Goal: Navigation & Orientation: Find specific page/section

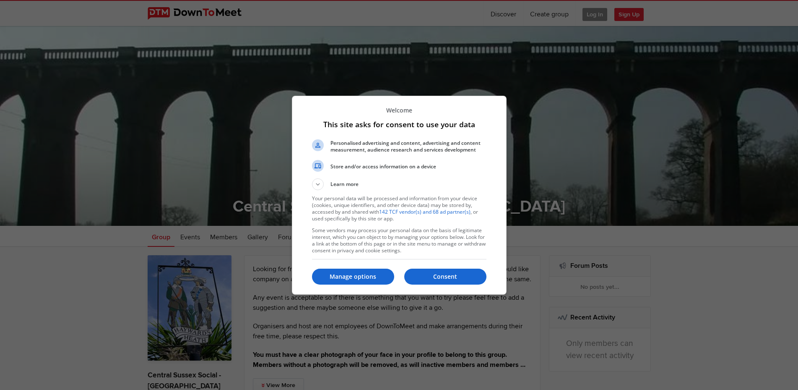
scroll to position [300, 0]
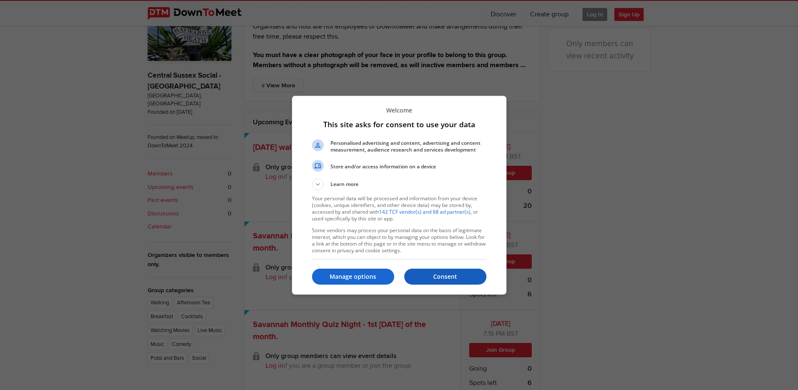
click at [456, 275] on p "Consent" at bounding box center [445, 276] width 82 height 8
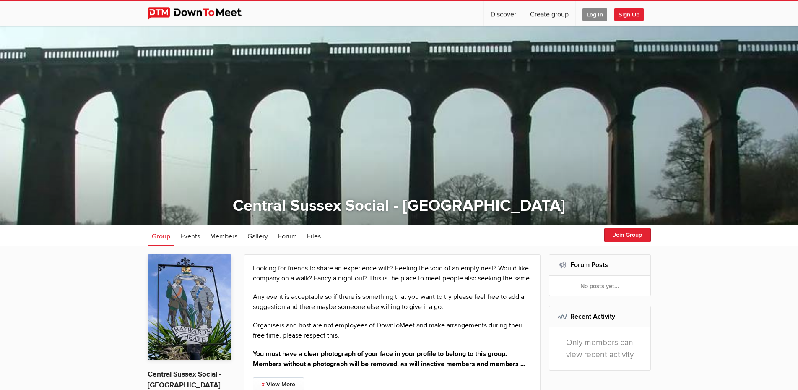
scroll to position [0, 0]
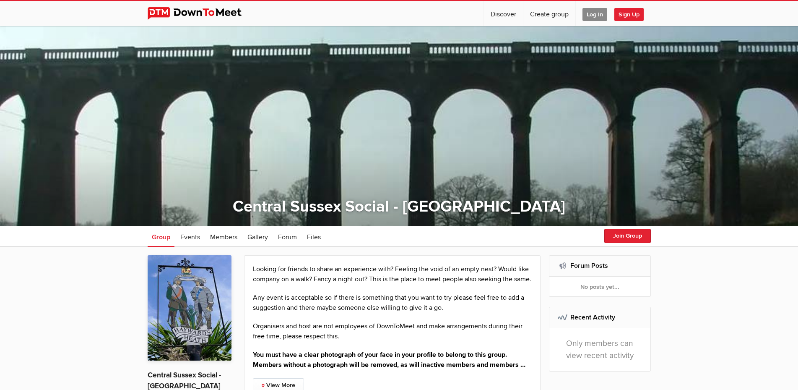
click at [593, 12] on span "Log In" at bounding box center [595, 14] width 25 height 13
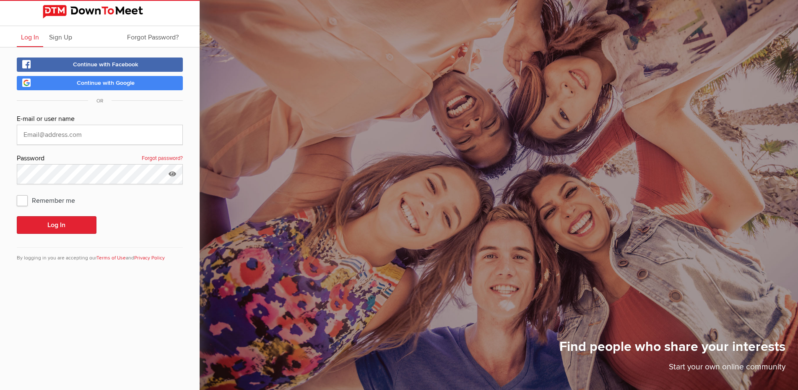
type input "[PERSON_NAME][EMAIL_ADDRESS][DOMAIN_NAME]"
click at [51, 223] on button "Log In" at bounding box center [57, 225] width 80 height 18
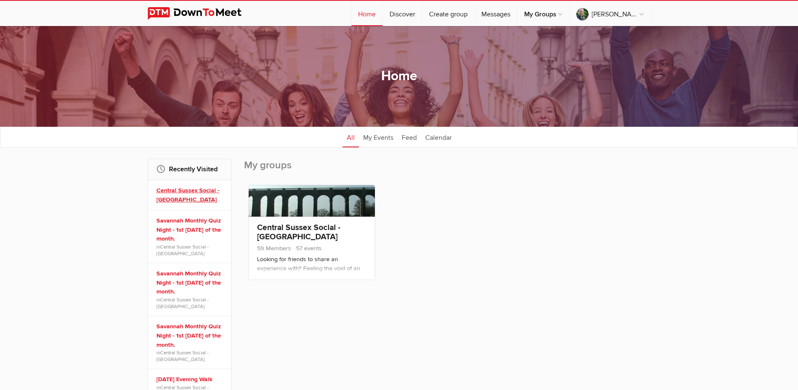
click at [183, 189] on link "Central Sussex Social - [GEOGRAPHIC_DATA]" at bounding box center [190, 195] width 69 height 18
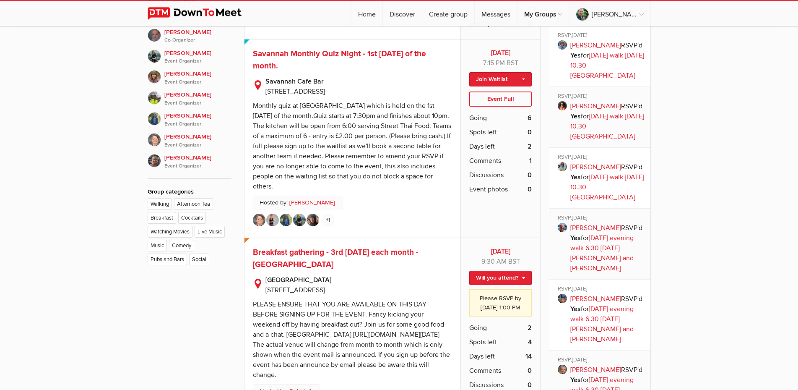
scroll to position [556, 0]
click at [347, 70] on span "Savannah Monthly Quiz Night - 1st Sunday of the month." at bounding box center [339, 59] width 173 height 22
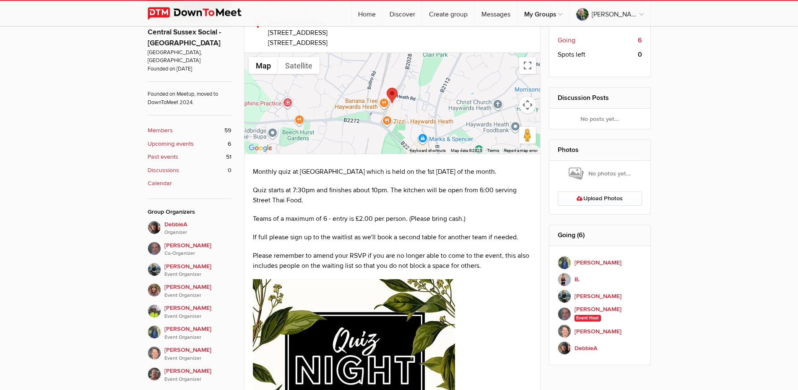
scroll to position [428, 0]
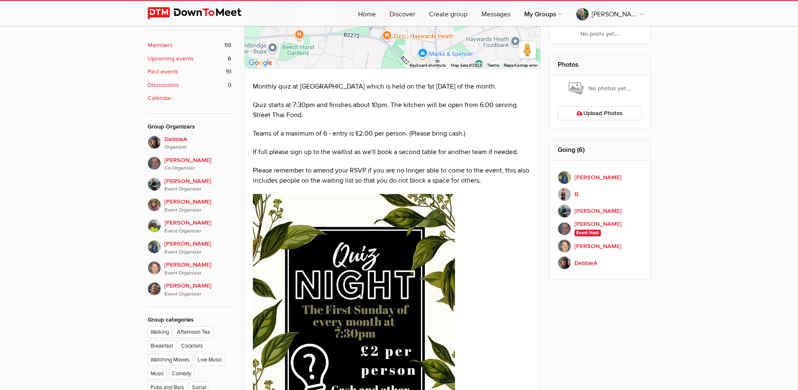
click at [160, 41] on b "Members" at bounding box center [160, 45] width 25 height 9
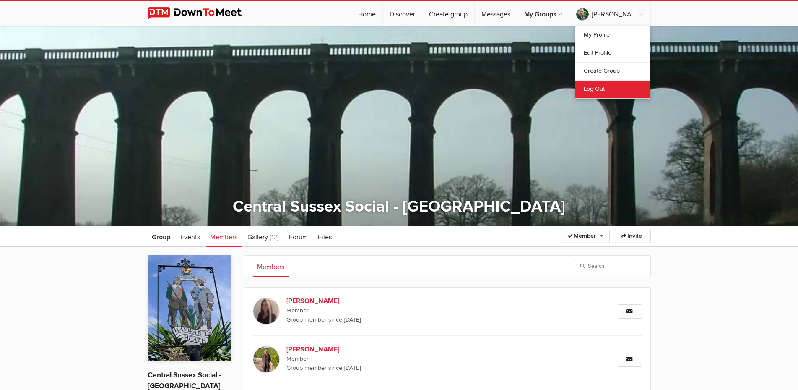
click at [594, 88] on link "Log Out" at bounding box center [613, 89] width 75 height 18
